Goal: Transaction & Acquisition: Purchase product/service

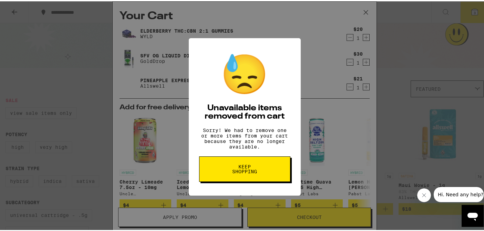
click at [245, 166] on button "Keep Shopping" at bounding box center [244, 167] width 91 height 25
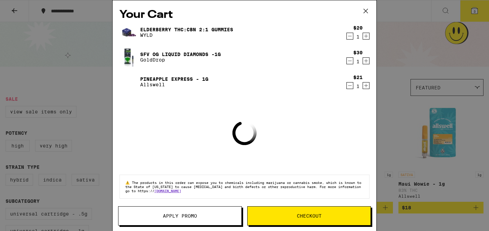
click at [367, 9] on icon at bounding box center [366, 11] width 4 height 4
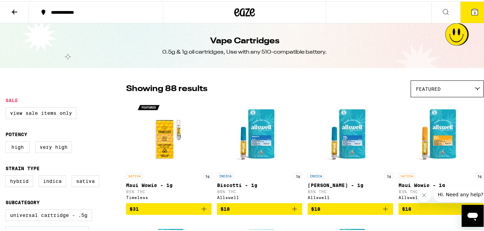
click at [471, 9] on icon at bounding box center [474, 11] width 6 height 6
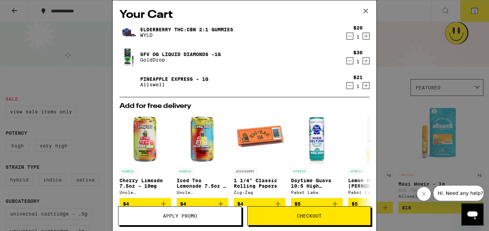
click at [347, 35] on icon "Decrement" at bounding box center [350, 36] width 6 height 8
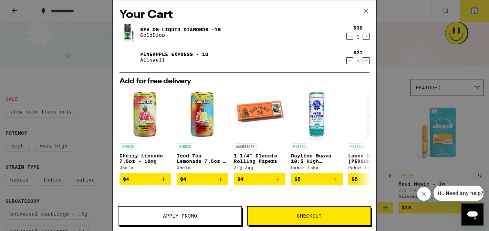
click at [347, 37] on icon "Decrement" at bounding box center [350, 36] width 6 height 8
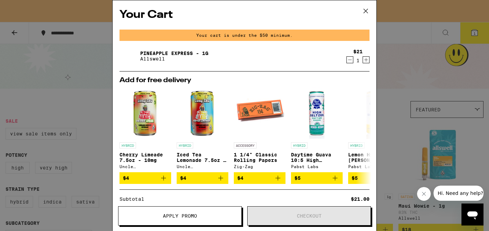
click at [347, 62] on icon "Decrement" at bounding box center [350, 60] width 6 height 8
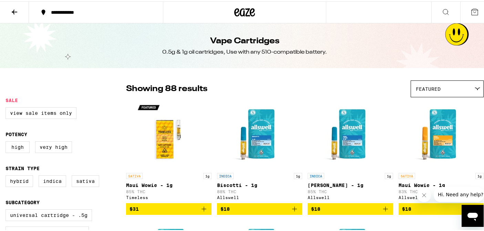
click at [424, 196] on icon "Close message from company" at bounding box center [424, 196] width 6 height 6
click at [35, 111] on label "View Sale Items Only" at bounding box center [41, 112] width 71 height 12
click at [7, 107] on input "View Sale Items Only" at bounding box center [7, 107] width 0 height 0
checkbox input "true"
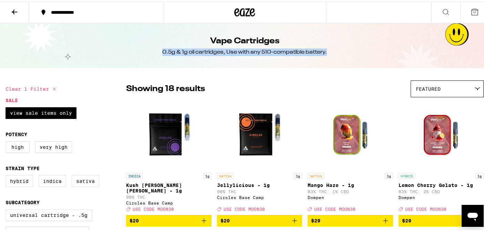
drag, startPoint x: 483, startPoint y: 46, endPoint x: 485, endPoint y: 52, distance: 6.3
click at [367, 56] on div "Vape Cartridges 0.5g & 1g oil cartridges, Use with any 510-compatible battery." at bounding box center [244, 44] width 264 height 45
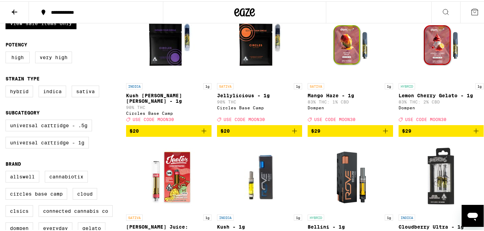
scroll to position [89, 0]
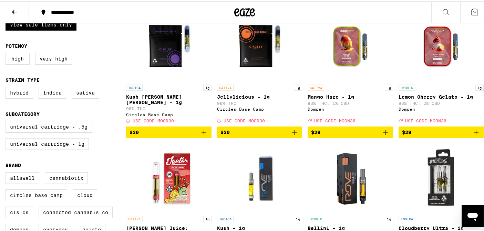
click at [294, 131] on icon "Add to bag" at bounding box center [294, 131] width 8 height 8
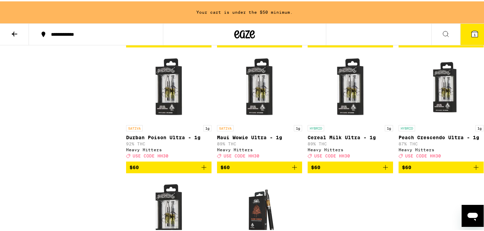
scroll to position [461, 0]
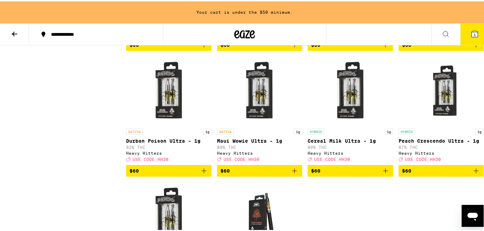
click at [383, 172] on icon "Add to bag" at bounding box center [385, 169] width 5 height 5
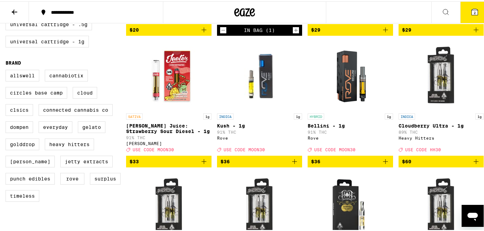
scroll to position [203, 0]
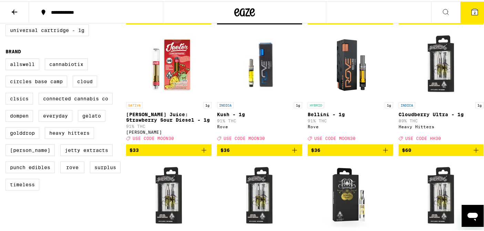
click at [383, 152] on icon "Add to bag" at bounding box center [385, 149] width 5 height 5
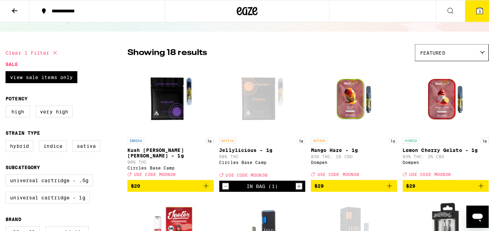
scroll to position [35, 0]
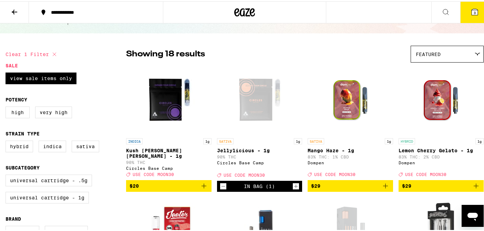
click at [463, 4] on button "3" at bounding box center [474, 10] width 29 height 21
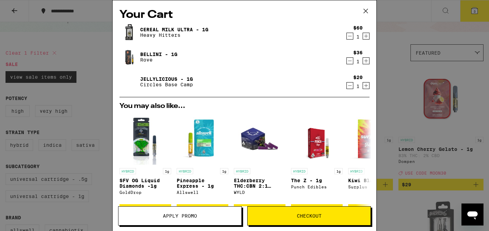
click at [212, 219] on button "Apply Promo" at bounding box center [180, 216] width 124 height 19
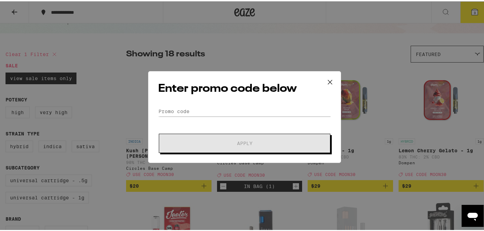
click at [277, 95] on h2 "Enter promo code below" at bounding box center [244, 87] width 173 height 15
click at [270, 109] on input "Promo Code" at bounding box center [244, 110] width 173 height 10
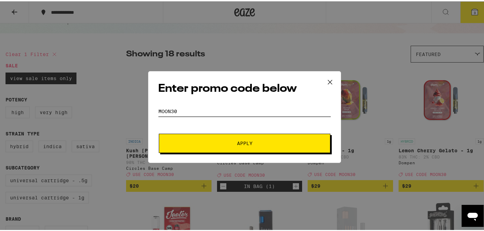
type input "MOON30"
click at [245, 152] on div "Enter promo code below Promo Code MOON30 Apply" at bounding box center [244, 116] width 193 height 92
click at [247, 147] on button "Apply" at bounding box center [245, 142] width 172 height 19
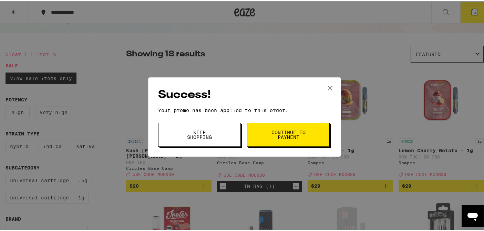
click at [326, 87] on icon at bounding box center [330, 87] width 10 height 10
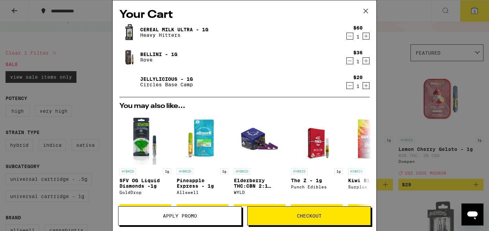
scroll to position [121, 0]
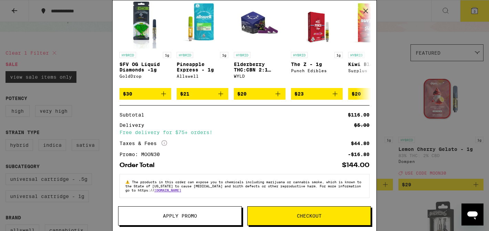
click at [180, 218] on span "Apply Promo" at bounding box center [180, 216] width 34 height 5
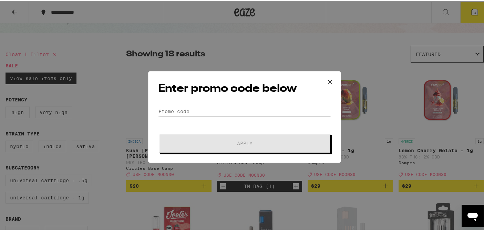
click at [240, 99] on div "Enter promo code below Promo Code Apply" at bounding box center [244, 116] width 193 height 92
click at [232, 112] on input "Promo Code" at bounding box center [244, 110] width 173 height 10
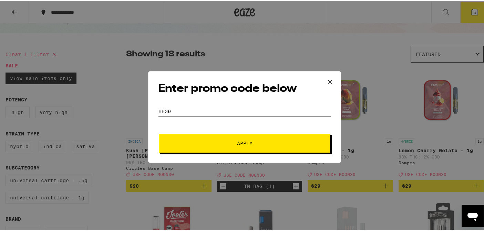
type input "HH30"
click at [198, 142] on span "Apply" at bounding box center [245, 142] width 124 height 5
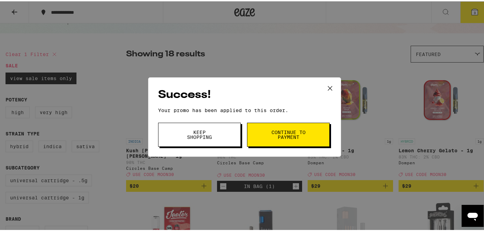
click at [334, 85] on button at bounding box center [329, 87] width 21 height 22
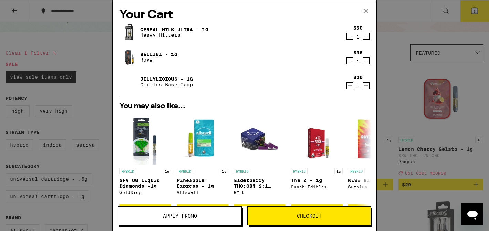
click at [347, 36] on icon "Decrement" at bounding box center [350, 36] width 6 height 8
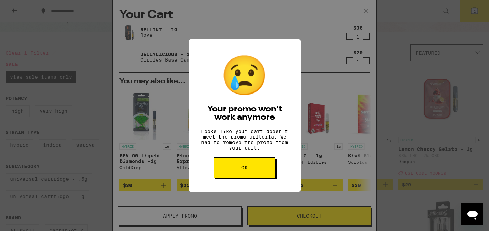
scroll to position [105, 0]
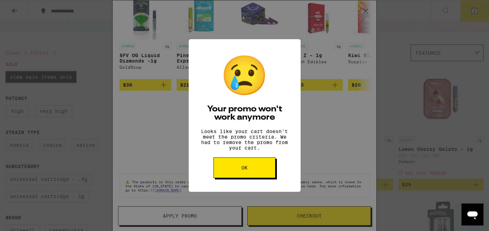
click at [231, 173] on button "OK" at bounding box center [245, 168] width 62 height 21
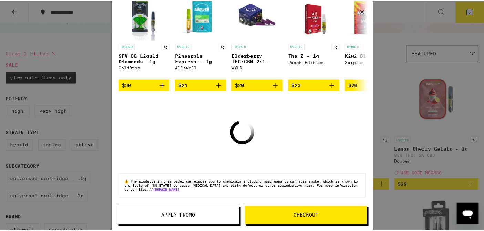
scroll to position [86, 0]
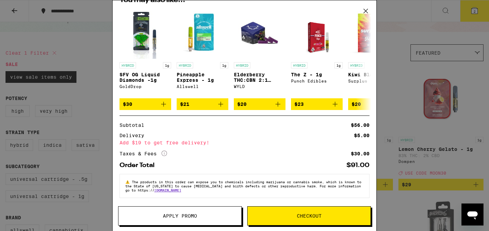
click at [166, 220] on button "Apply Promo" at bounding box center [180, 216] width 124 height 19
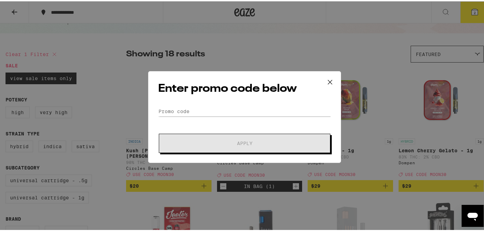
click at [225, 102] on div "Enter promo code below Promo Code Apply" at bounding box center [244, 116] width 193 height 92
click at [221, 107] on input "Promo Code" at bounding box center [244, 110] width 173 height 10
click at [221, 106] on input "Promo Code" at bounding box center [244, 110] width 173 height 10
type input "H"
type input "N"
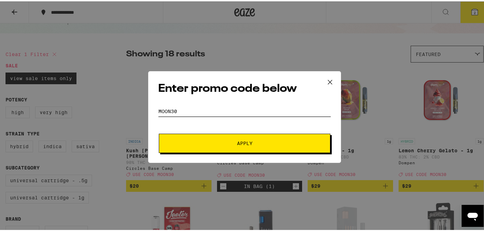
type input "Moon30"
click at [159, 133] on button "Apply" at bounding box center [245, 142] width 172 height 19
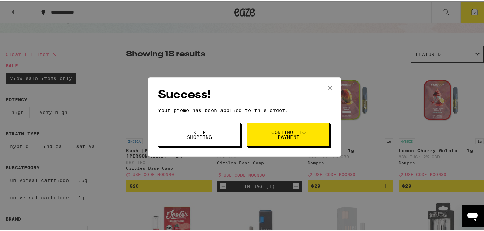
click at [197, 138] on span "Keep Shopping" at bounding box center [199, 134] width 35 height 10
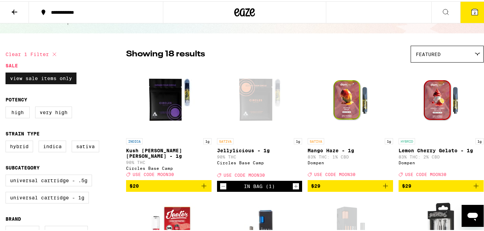
click at [33, 74] on label "View Sale Items Only" at bounding box center [41, 77] width 71 height 12
click at [7, 73] on input "View Sale Items Only" at bounding box center [7, 72] width 0 height 0
checkbox input "false"
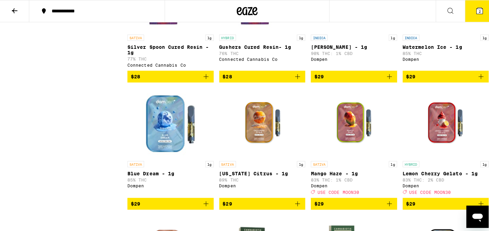
scroll to position [766, 0]
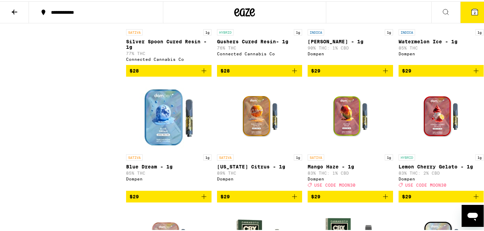
click at [463, 9] on button "2" at bounding box center [474, 10] width 29 height 21
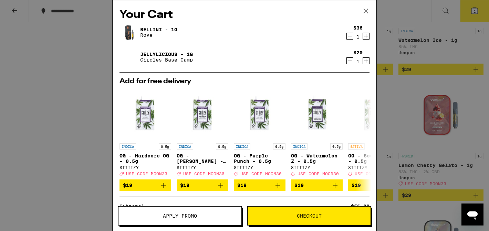
click at [363, 12] on icon at bounding box center [366, 11] width 10 height 10
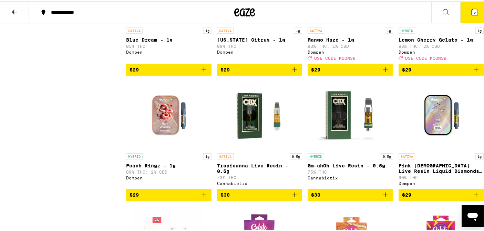
scroll to position [889, 0]
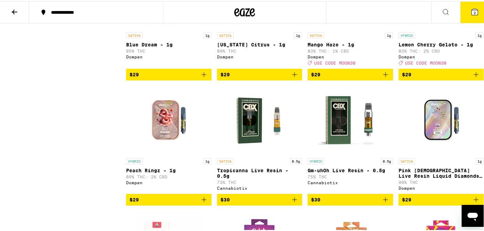
click at [474, 76] on icon "Add to bag" at bounding box center [476, 73] width 5 height 5
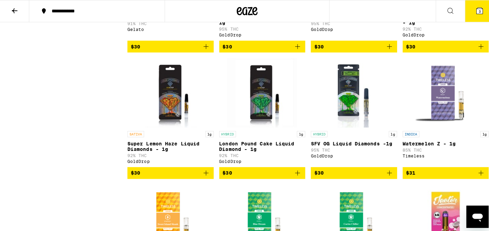
scroll to position [1290, 0]
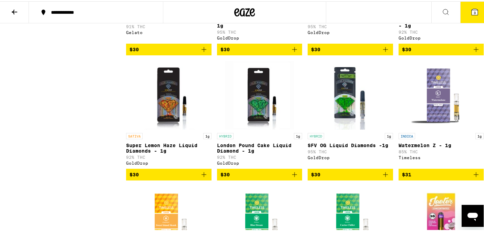
click at [383, 176] on icon "Add to bag" at bounding box center [385, 173] width 5 height 5
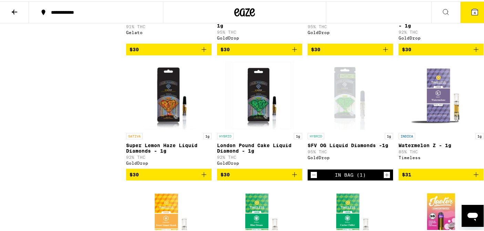
click at [467, 5] on button "4" at bounding box center [474, 10] width 29 height 21
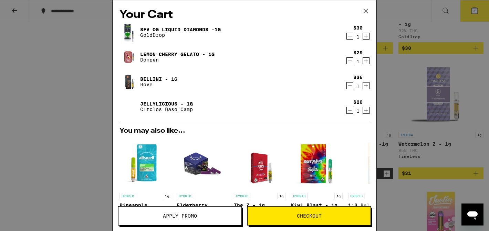
click at [126, 106] on img at bounding box center [129, 106] width 19 height 19
click at [440, 84] on div "Your Cart SFV OG Liquid Diamonds -1g GoldDrop $30 1 Lemon Cherry Gelato - 1g Do…" at bounding box center [244, 115] width 489 height 231
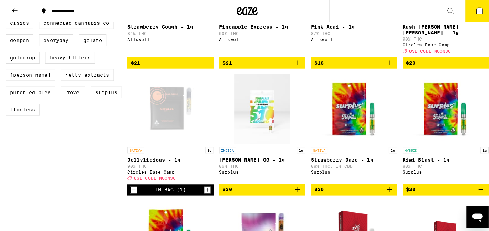
scroll to position [272, 0]
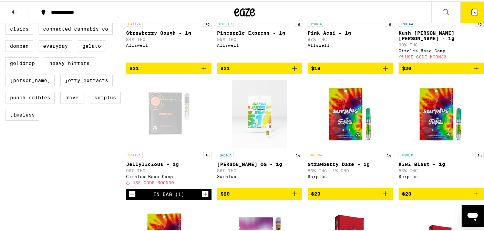
click at [474, 9] on span "4" at bounding box center [475, 11] width 2 height 4
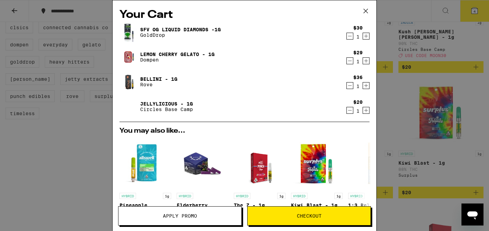
click at [347, 115] on icon "Decrement" at bounding box center [350, 110] width 6 height 8
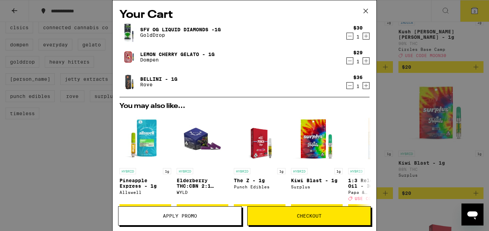
click at [129, 77] on img at bounding box center [129, 81] width 19 height 19
click at [159, 76] on link "Bellini - 1g" at bounding box center [158, 79] width 37 height 6
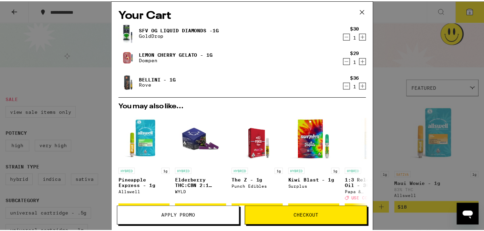
scroll to position [272, 0]
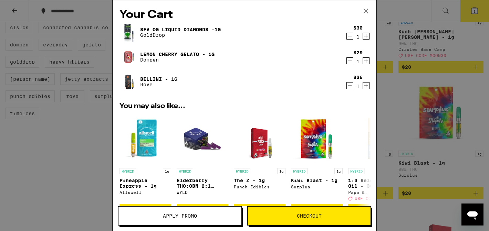
click at [367, 2] on button at bounding box center [365, 11] width 21 height 22
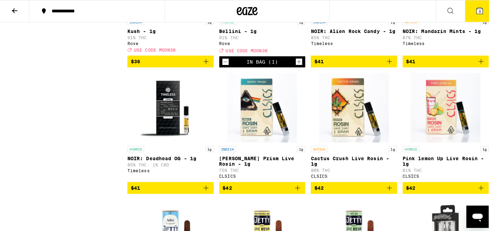
scroll to position [2032, 0]
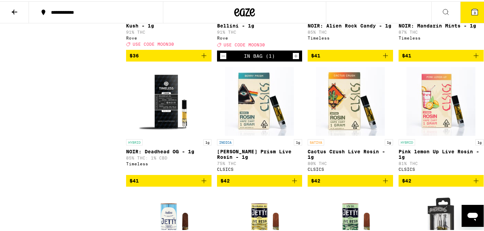
click at [474, 6] on button "3" at bounding box center [474, 10] width 29 height 21
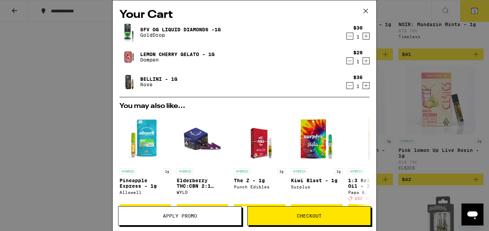
click at [196, 27] on link "SFV OG Liquid Diamonds -1g" at bounding box center [180, 30] width 81 height 6
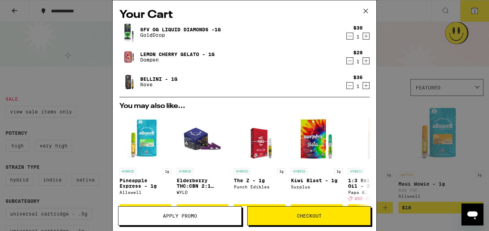
scroll to position [2032, 0]
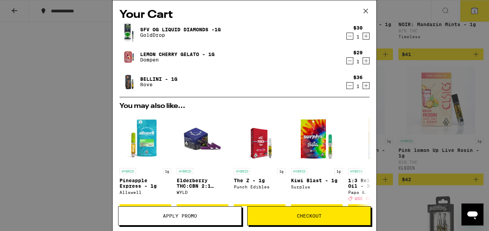
click at [184, 54] on link "Lemon Cherry Gelato - 1g" at bounding box center [177, 55] width 74 height 6
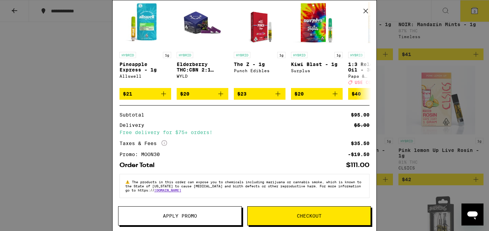
click at [292, 221] on button "Checkout" at bounding box center [309, 216] width 124 height 19
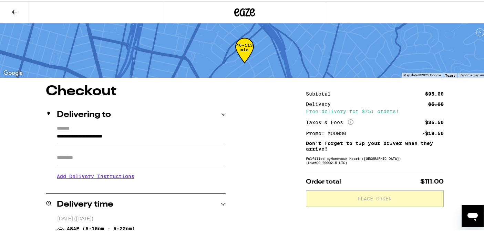
click at [131, 156] on input "Apt/Suite" at bounding box center [141, 156] width 169 height 17
type input "******"
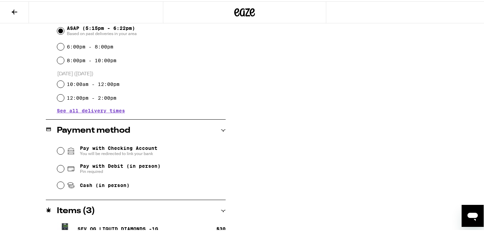
scroll to position [271, 0]
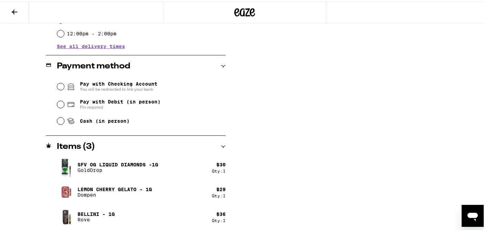
click at [106, 103] on span "Pay with Debit (in person)" at bounding box center [120, 101] width 81 height 6
click at [64, 104] on input "Pay with Debit (in person) Pin required" at bounding box center [60, 103] width 7 height 7
radio input "true"
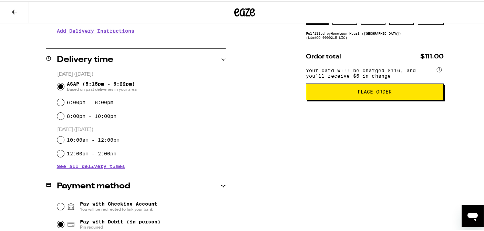
scroll to position [157, 0]
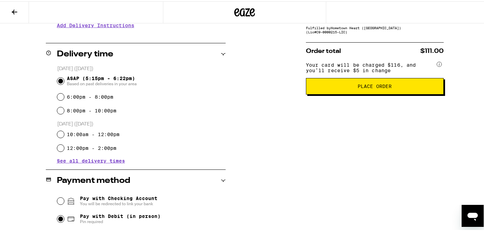
click at [377, 92] on button "Place Order" at bounding box center [375, 85] width 138 height 17
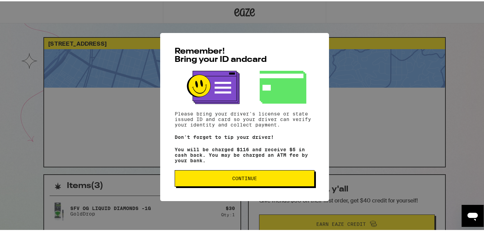
click at [235, 194] on div "Remember! Bring your ID and card Please bring your driver's license or state is…" at bounding box center [244, 116] width 169 height 168
click at [239, 174] on button "Continue" at bounding box center [245, 177] width 140 height 17
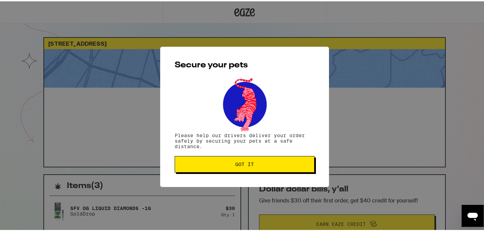
click at [241, 165] on span "Got it" at bounding box center [244, 163] width 19 height 5
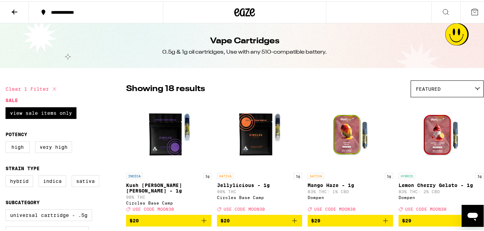
click at [15, 18] on button at bounding box center [14, 11] width 29 height 22
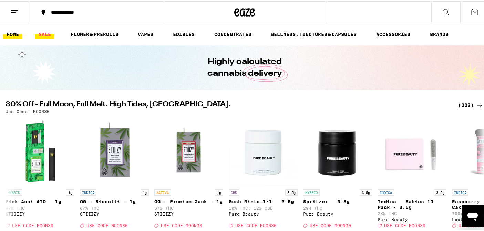
click at [35, 37] on link "SALE" at bounding box center [44, 33] width 19 height 8
click at [50, 30] on link "SALE" at bounding box center [44, 33] width 19 height 8
